Goal: Information Seeking & Learning: Learn about a topic

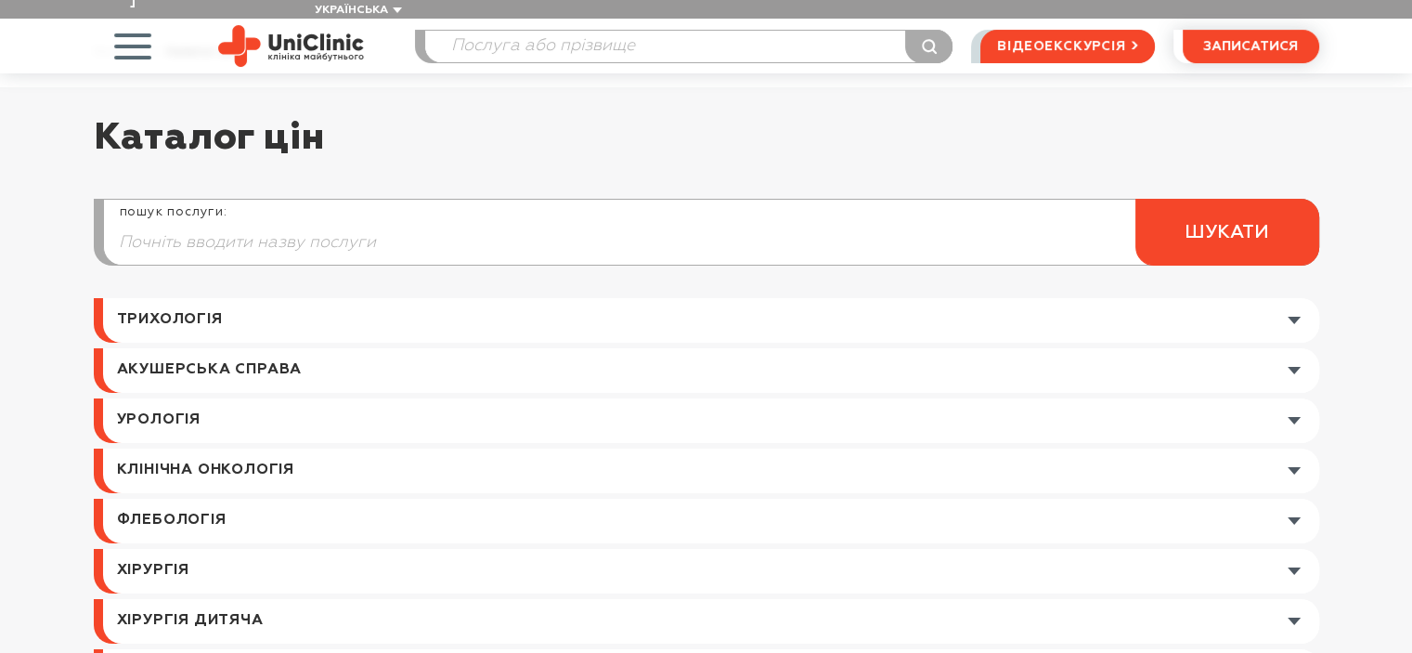
scroll to position [186, 0]
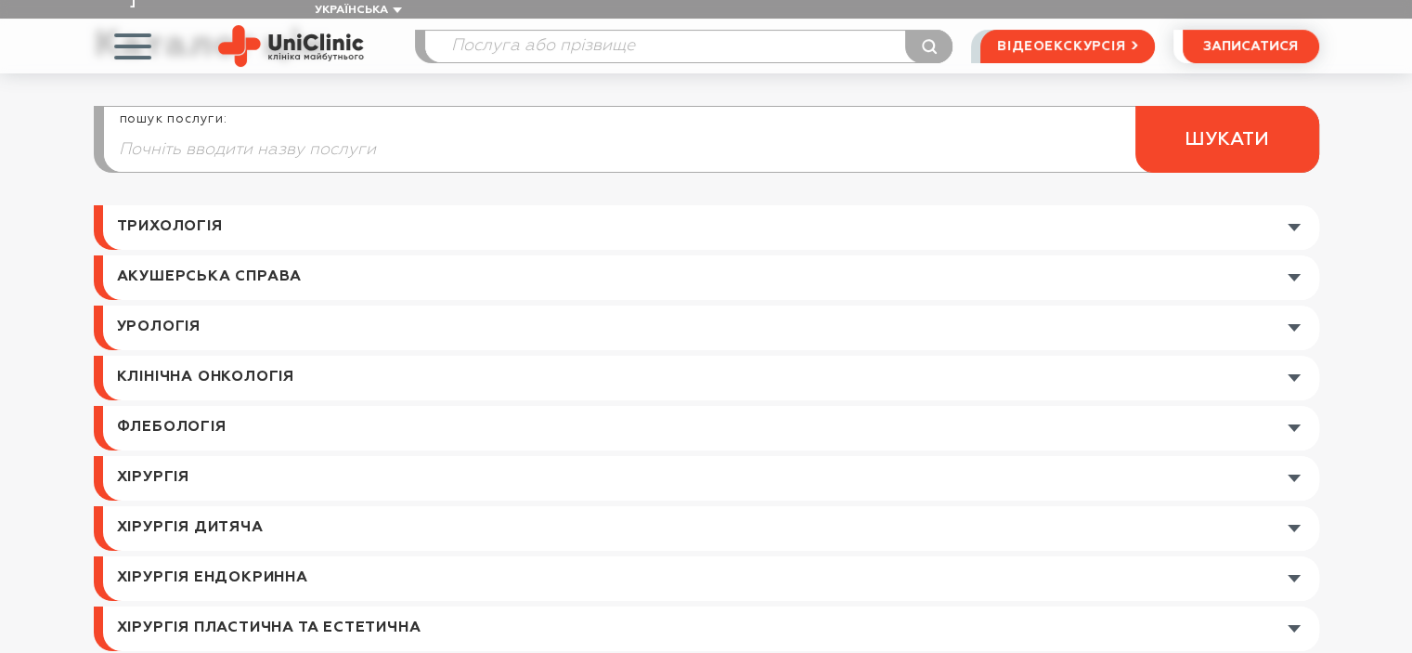
click at [411, 356] on link at bounding box center [711, 378] width 1216 height 45
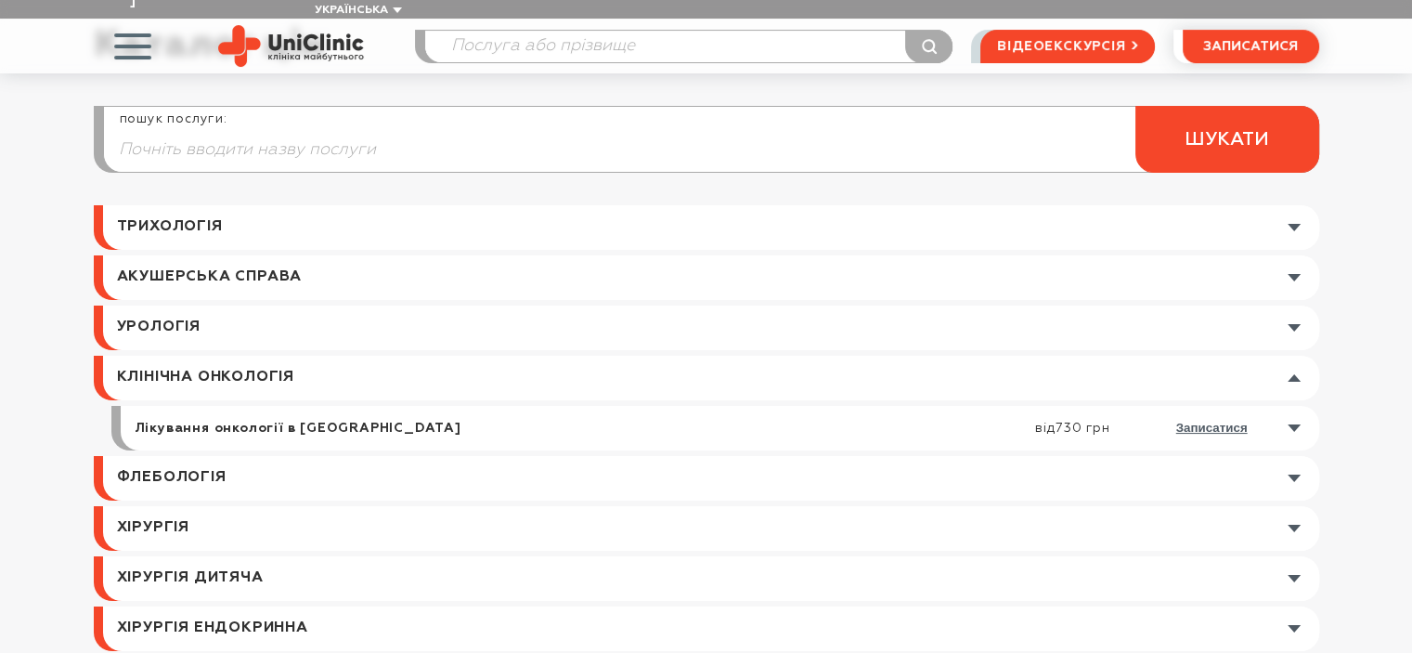
click at [411, 356] on link at bounding box center [711, 378] width 1216 height 45
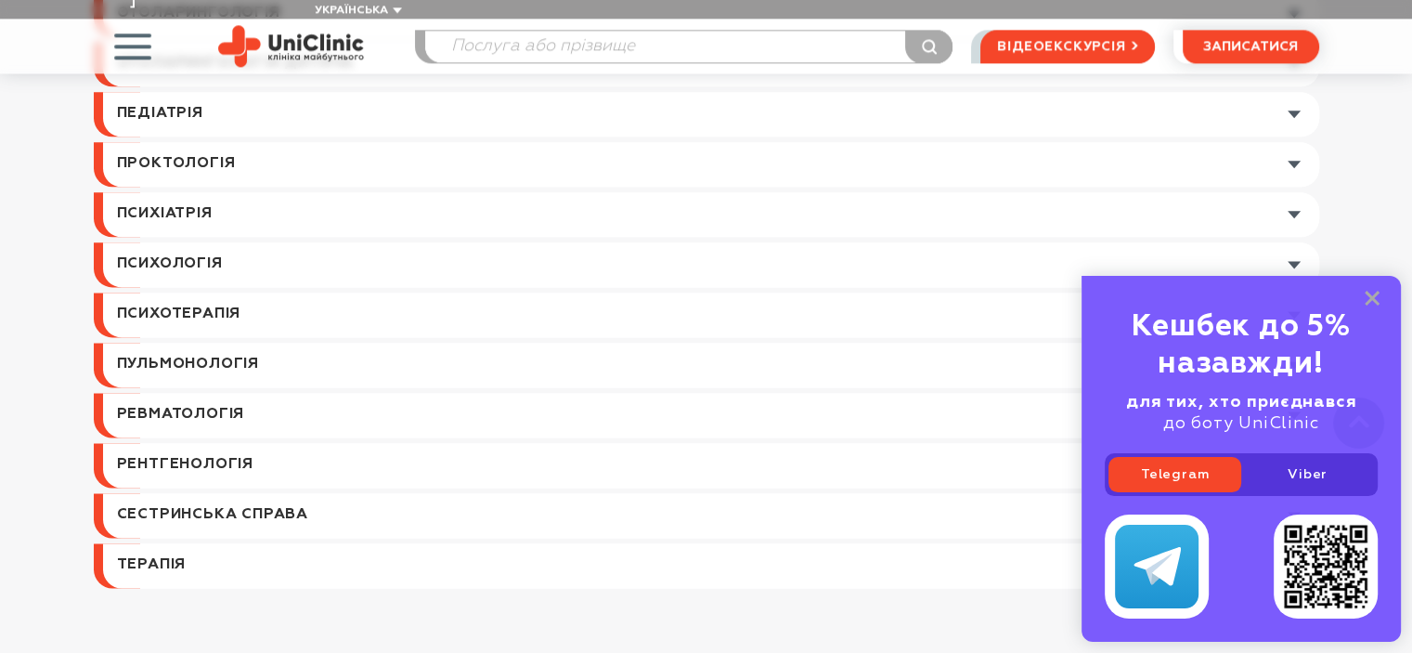
scroll to position [2507, 0]
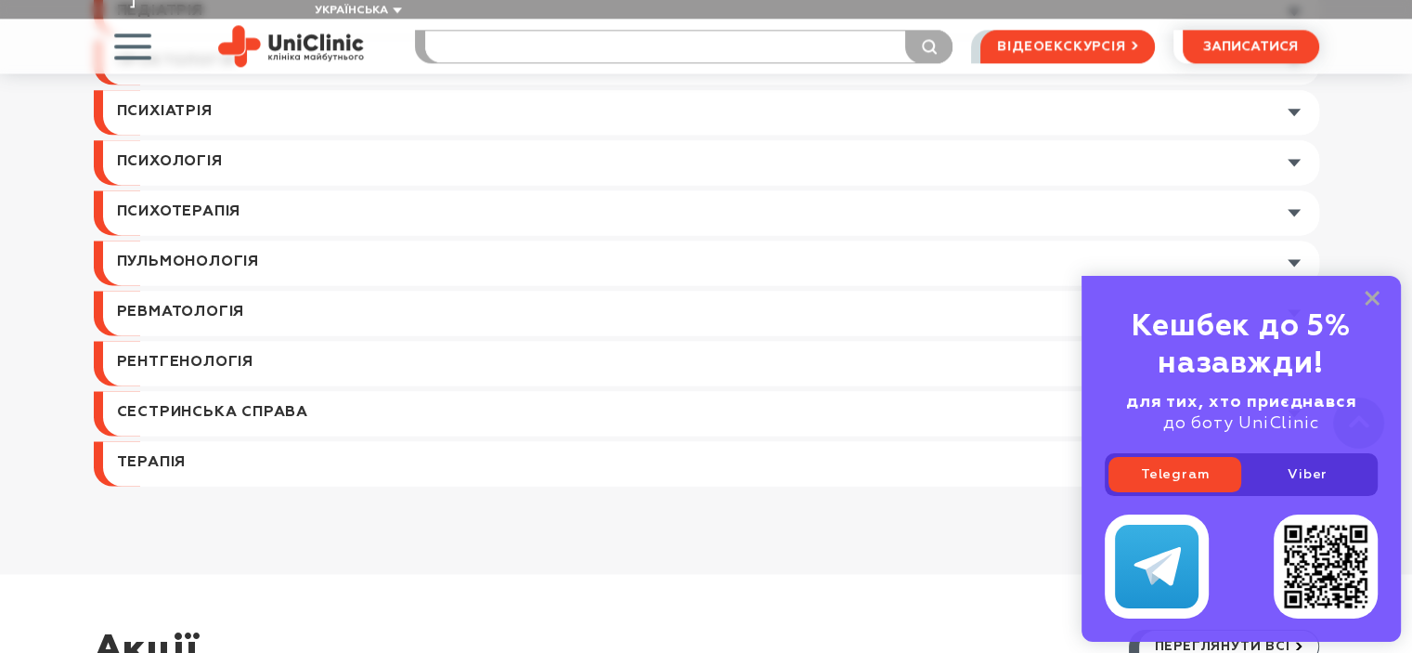
click at [492, 31] on input "search" at bounding box center [688, 47] width 527 height 32
type input "біопсія"
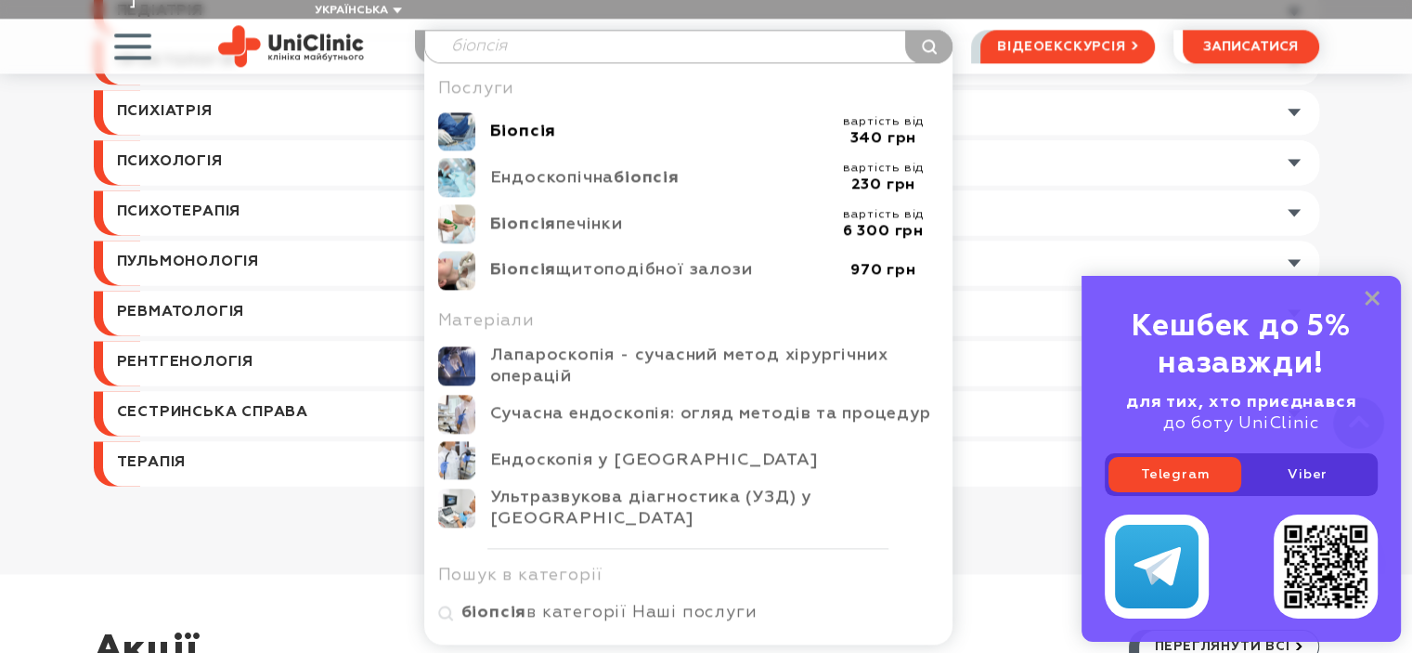
click at [539, 123] on b "Біопсія" at bounding box center [523, 131] width 67 height 17
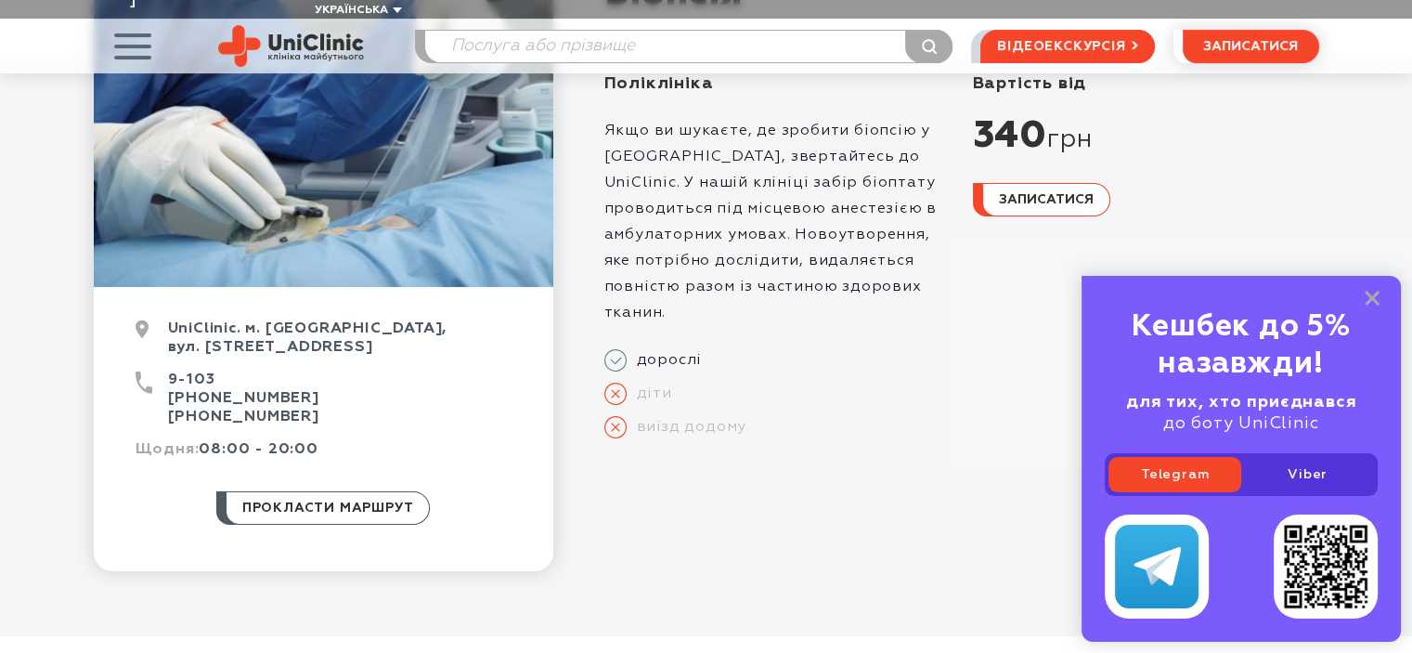
scroll to position [279, 0]
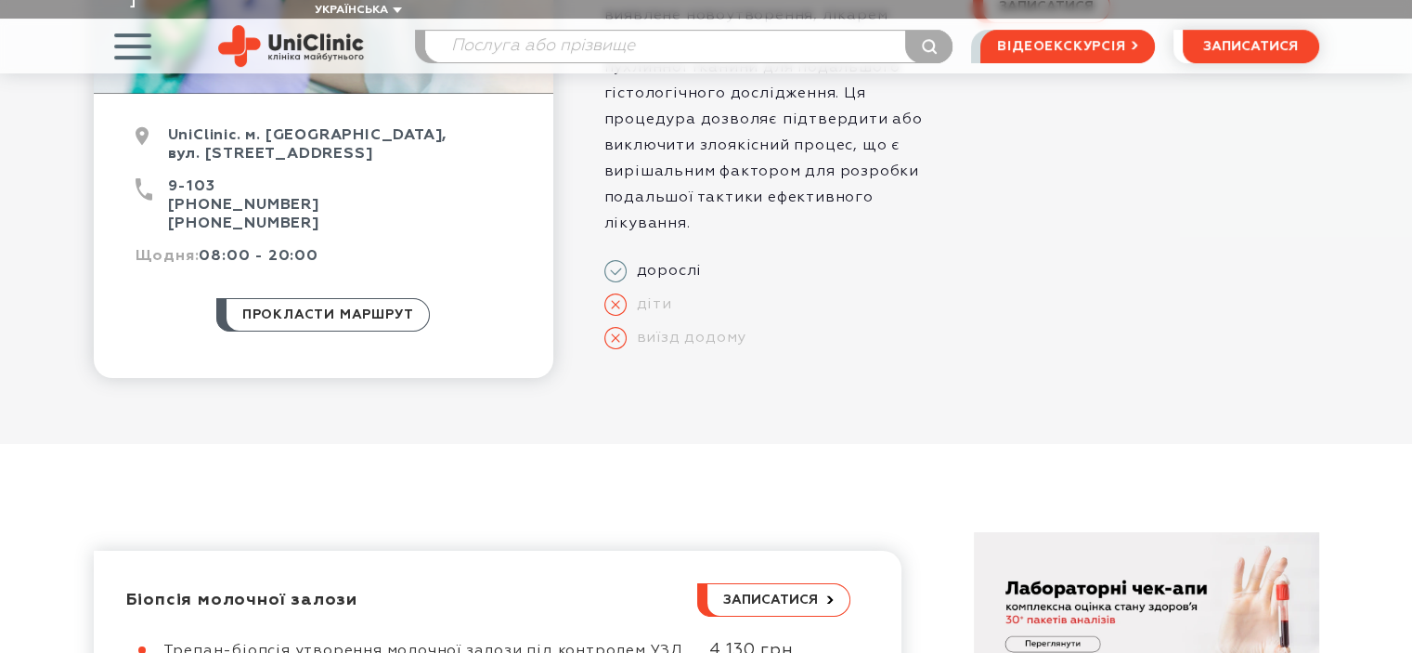
scroll to position [650, 0]
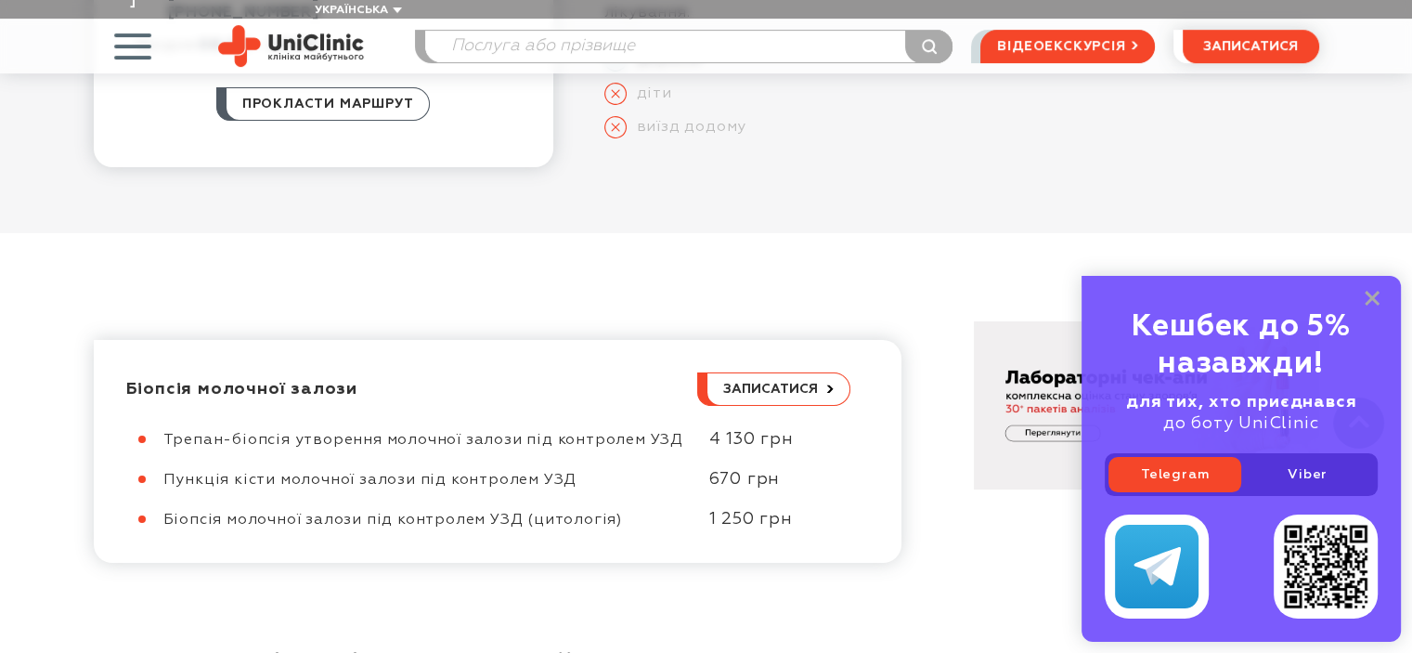
drag, startPoint x: 162, startPoint y: 417, endPoint x: 675, endPoint y: 419, distance: 512.5
click at [675, 431] on div "Трепан-біопсія утворення молочної залози під контролем УЗД" at bounding box center [426, 440] width 527 height 19
